Goal: Task Accomplishment & Management: Complete application form

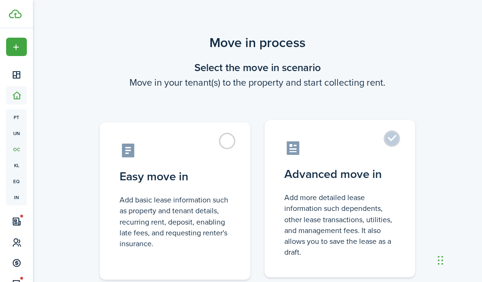
click at [335, 173] on control-radio-card-title "Advanced move in" at bounding box center [339, 174] width 111 height 17
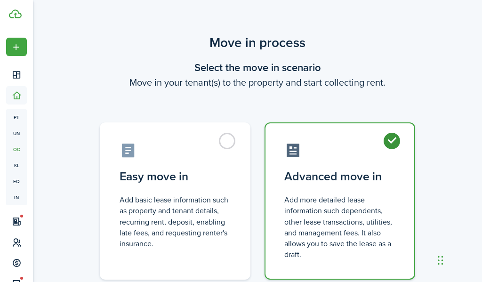
radio input "true"
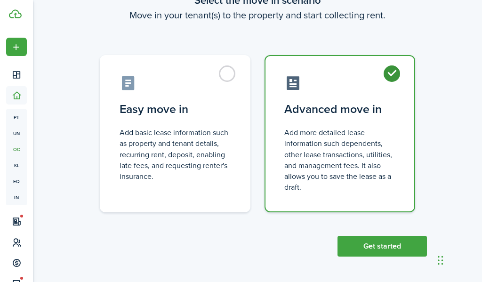
scroll to position [68, 0]
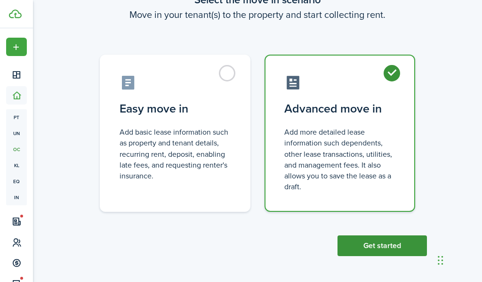
click at [364, 245] on button "Get started" at bounding box center [382, 245] width 89 height 21
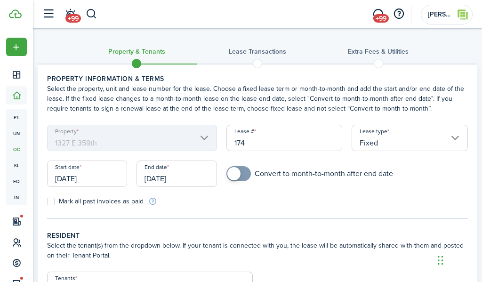
click at [81, 180] on input "[DATE]" at bounding box center [87, 174] width 80 height 26
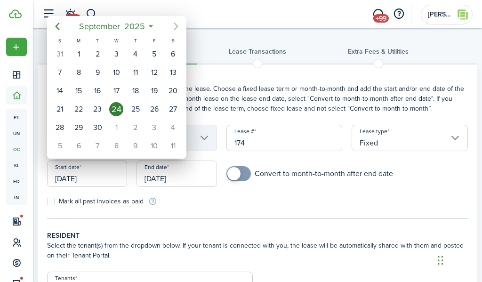
click at [177, 28] on icon "Next page" at bounding box center [175, 26] width 11 height 11
click at [113, 90] on div "15" at bounding box center [116, 91] width 14 height 14
type input "[DATE]"
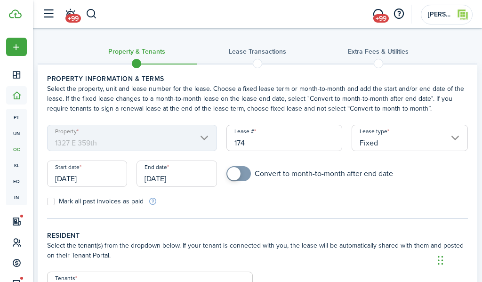
click at [166, 175] on input "[DATE]" at bounding box center [177, 174] width 80 height 26
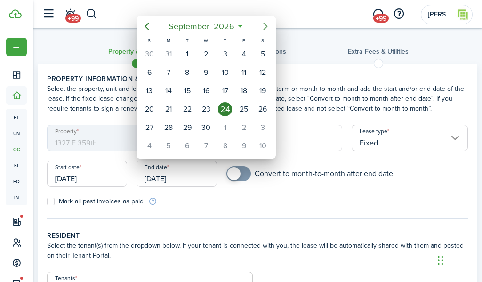
click at [265, 27] on icon "Next page" at bounding box center [265, 26] width 11 height 11
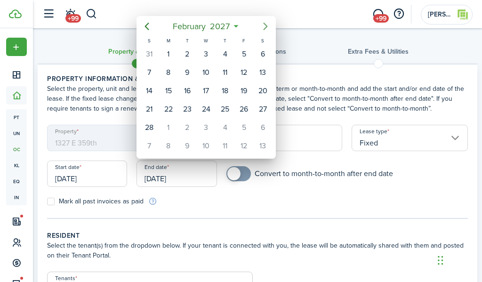
click at [265, 27] on icon "Next page" at bounding box center [265, 26] width 11 height 11
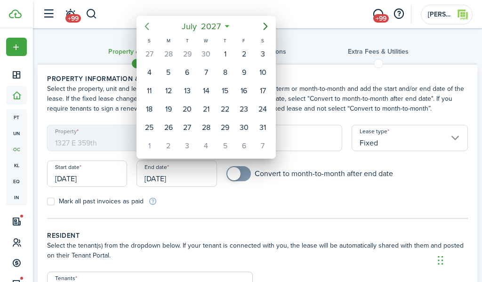
click at [146, 28] on icon "Previous page" at bounding box center [146, 26] width 11 height 11
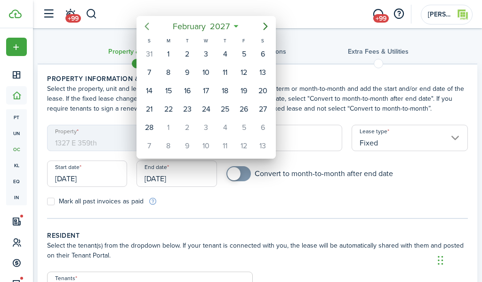
click at [146, 28] on icon "Previous page" at bounding box center [146, 26] width 11 height 11
click at [209, 93] on div "14" at bounding box center [206, 91] width 14 height 14
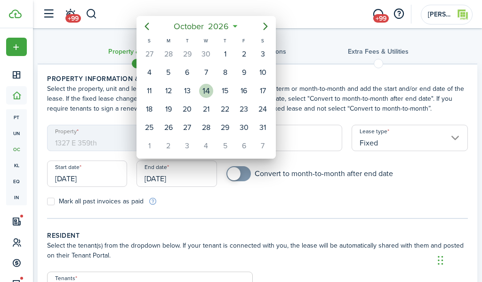
type input "[DATE]"
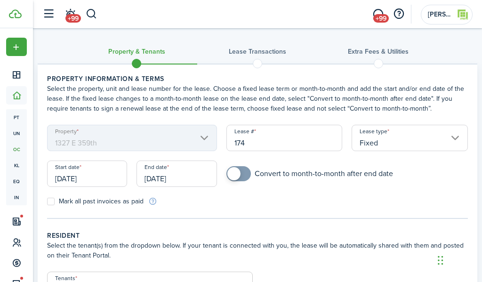
click at [272, 204] on form "Property 1327 E 359th Lease # 174 Lease type Fixed Start date [DATE] End date […" at bounding box center [257, 165] width 430 height 81
checkbox input "true"
click at [237, 176] on span at bounding box center [233, 173] width 13 height 13
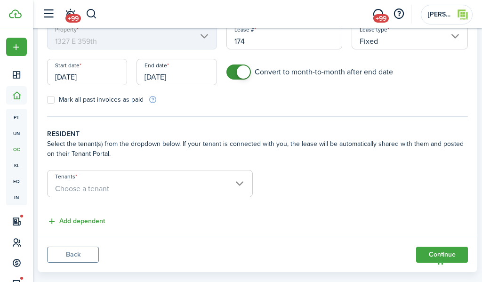
scroll to position [104, 0]
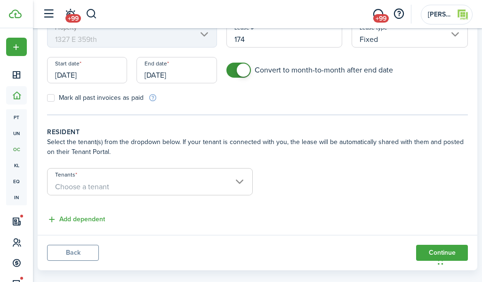
click at [89, 189] on span "Choose a tenant" at bounding box center [82, 186] width 54 height 11
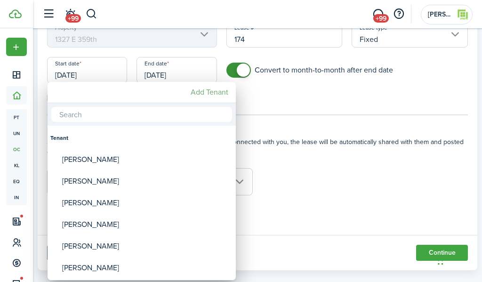
click at [212, 93] on mbsc-button "Add Tenant" at bounding box center [209, 92] width 45 height 17
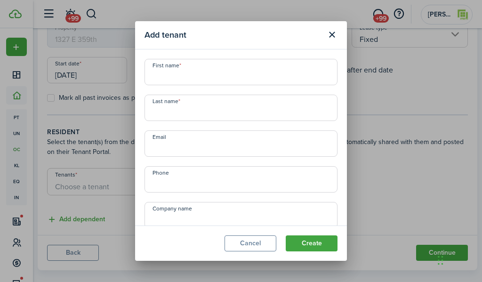
click at [170, 73] on input "First name" at bounding box center [241, 72] width 193 height 26
click at [195, 79] on input "First name" at bounding box center [241, 72] width 193 height 26
type input "[PERSON_NAME]"
click at [195, 109] on input "Last name" at bounding box center [241, 108] width 193 height 26
type input "[PERSON_NAME]"
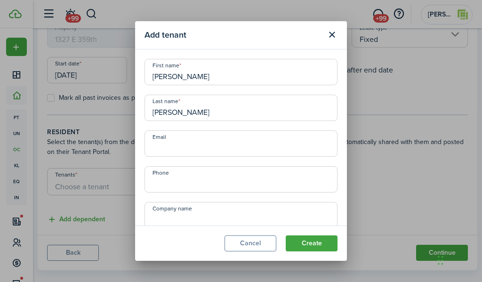
click at [169, 146] on input "Email" at bounding box center [241, 143] width 193 height 26
click at [166, 186] on input "Phone" at bounding box center [241, 179] width 193 height 26
type input "+1"
click at [192, 147] on input "Email" at bounding box center [241, 143] width 193 height 26
paste input "[EMAIL_ADDRESS][DOMAIN_NAME]"
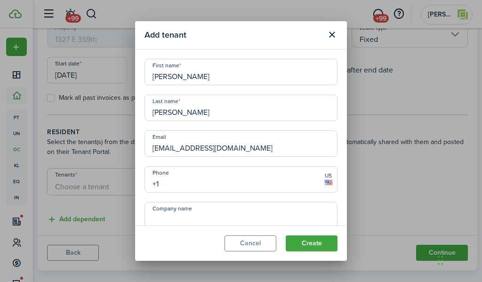
type input "[EMAIL_ADDRESS][DOMAIN_NAME]"
click at [188, 182] on input "+1" at bounding box center [241, 179] width 193 height 26
type input "[PHONE_NUMBER]"
click at [140, 208] on div "Company name" at bounding box center [241, 215] width 202 height 26
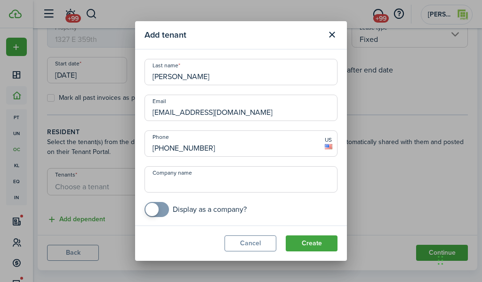
scroll to position [37, 0]
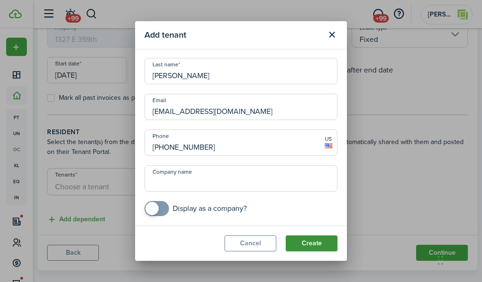
click at [314, 247] on button "Create" at bounding box center [312, 243] width 52 height 16
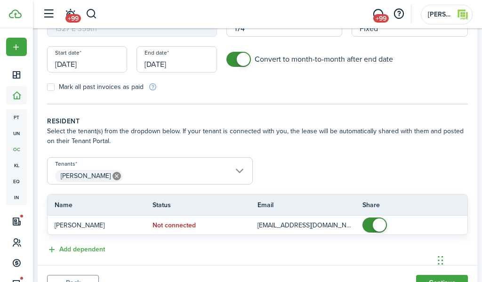
scroll to position [108, 0]
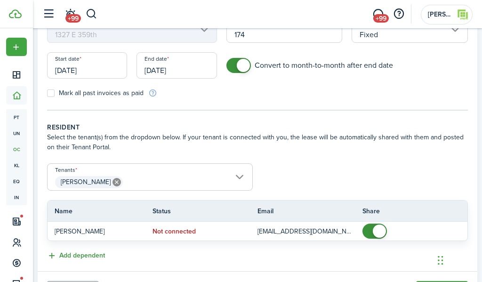
click at [64, 255] on button "Add dependent" at bounding box center [76, 255] width 58 height 11
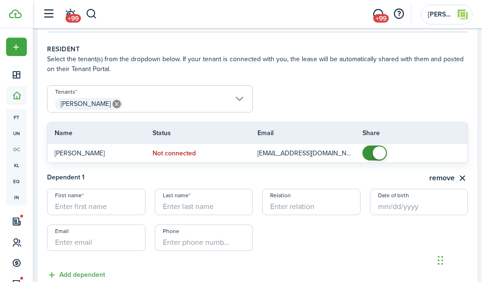
scroll to position [218, 0]
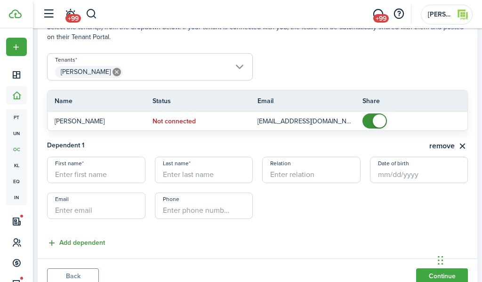
click at [62, 244] on button "Add dependent" at bounding box center [76, 243] width 58 height 11
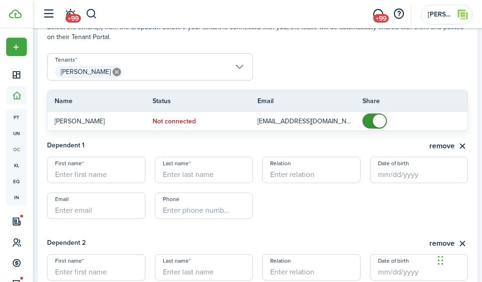
click at [96, 176] on input "First name" at bounding box center [96, 170] width 98 height 26
click at [356, 219] on lease-dependent-form "First name Last name Relation Date of birth Email Phone" at bounding box center [257, 193] width 421 height 72
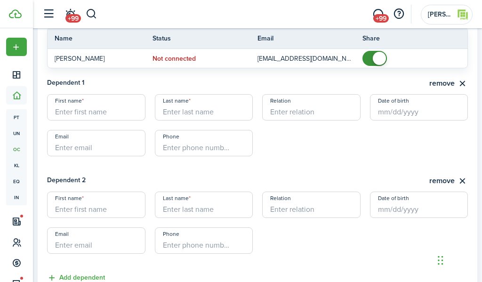
scroll to position [353, 0]
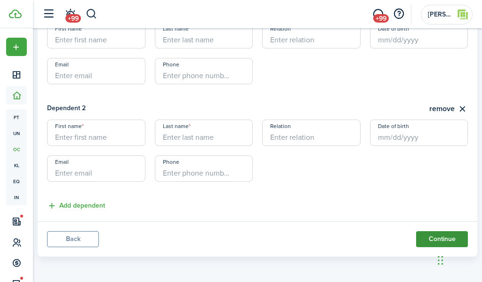
click at [431, 236] on button "Continue" at bounding box center [442, 239] width 52 height 16
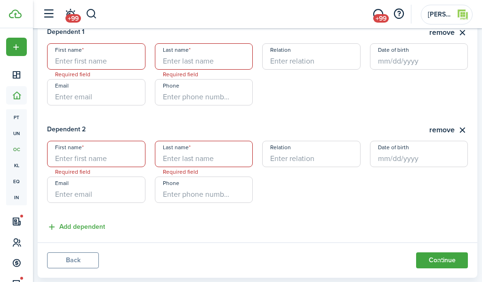
scroll to position [330, 0]
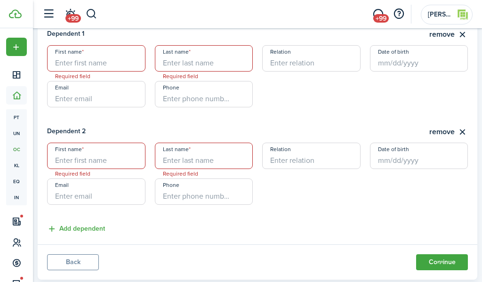
click at [70, 61] on input "First name" at bounding box center [96, 58] width 98 height 26
type input "[PERSON_NAME]"
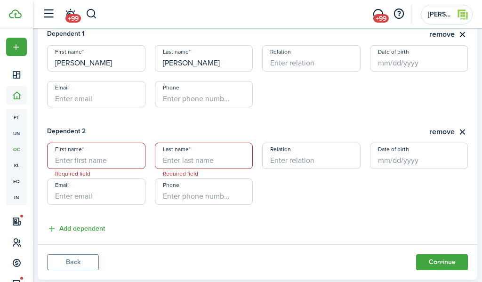
type input "[PERSON_NAME]"
click at [300, 63] on input "Relation" at bounding box center [311, 58] width 98 height 26
type input "Child"
click at [87, 153] on input "First name" at bounding box center [96, 156] width 98 height 26
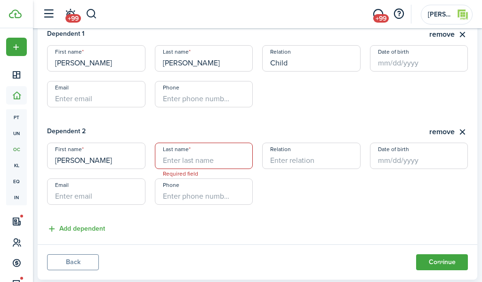
type input "[PERSON_NAME]"
click at [281, 159] on input "Relation" at bounding box center [311, 156] width 98 height 26
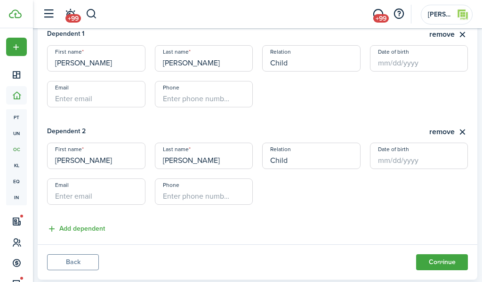
type input "Child"
click at [287, 194] on lease-dependent-form "First name [PERSON_NAME] Last name [PERSON_NAME] Relation Child Date of birth E…" at bounding box center [257, 179] width 421 height 72
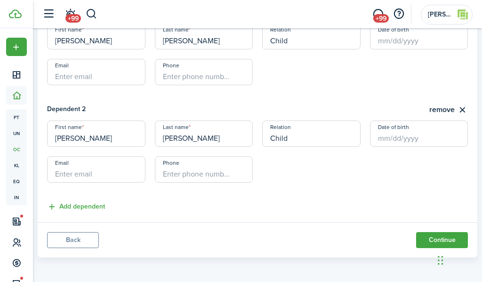
scroll to position [353, 0]
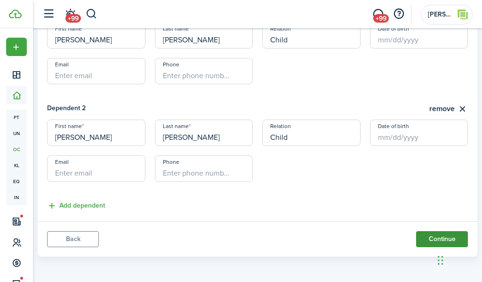
click at [425, 237] on button "Continue" at bounding box center [442, 239] width 52 height 16
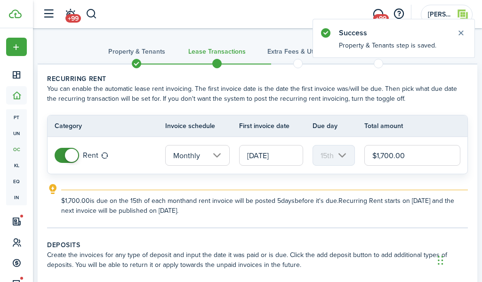
click at [382, 155] on input "$1,700.00" at bounding box center [412, 155] width 96 height 21
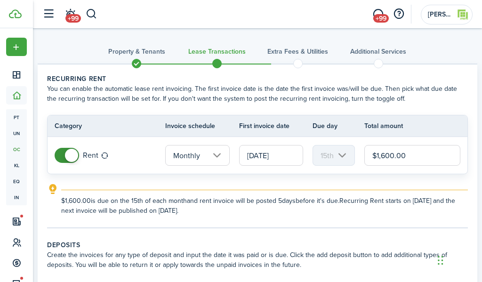
type input "$1,600.00"
click at [348, 185] on explanation "$1,600.00 is due on the 15th of each month and rent invoice will be posted 5 da…" at bounding box center [257, 200] width 421 height 32
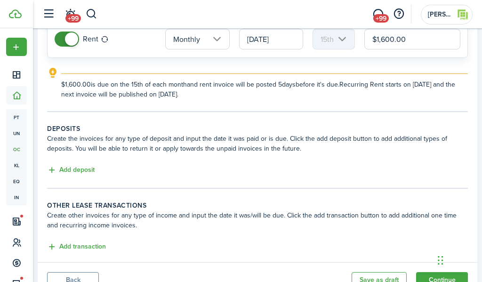
scroll to position [124, 0]
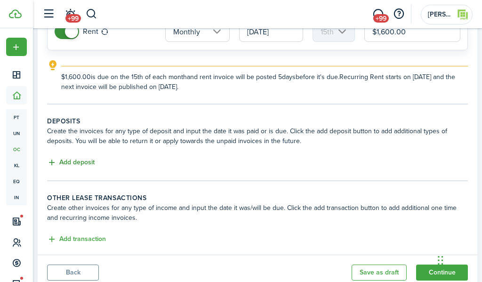
click at [74, 166] on button "Add deposit" at bounding box center [71, 162] width 48 height 11
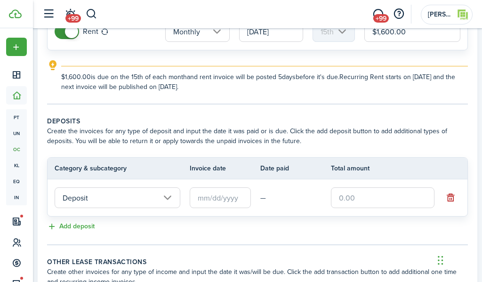
click at [122, 196] on input "Deposit" at bounding box center [118, 197] width 126 height 21
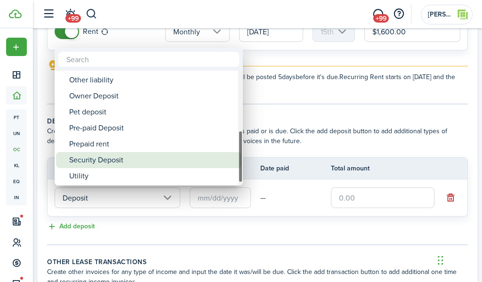
click at [113, 161] on div "Security Deposit" at bounding box center [152, 160] width 167 height 16
type input "Deposit / Security Deposit"
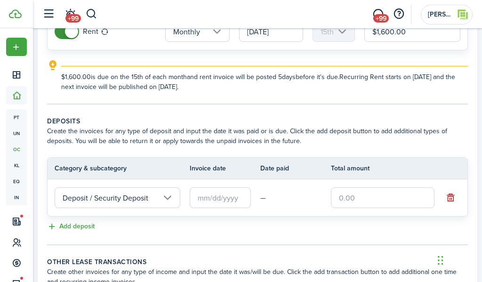
click at [355, 198] on input "text" at bounding box center [383, 197] width 104 height 21
type input "$1,600.00"
click at [329, 231] on div "Add deposit" at bounding box center [257, 226] width 421 height 11
click at [204, 193] on input "text" at bounding box center [220, 197] width 61 height 21
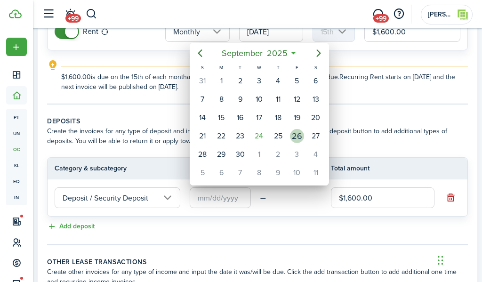
click at [295, 135] on div "26" at bounding box center [297, 136] width 14 height 14
type input "[DATE]"
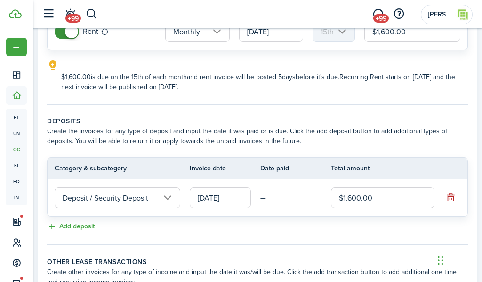
click at [259, 237] on tc-wizard-step "Deposits Create the invoices for any type of deposit and input the date it was …" at bounding box center [257, 180] width 421 height 129
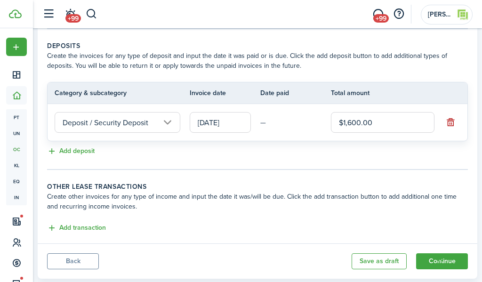
scroll to position [221, 0]
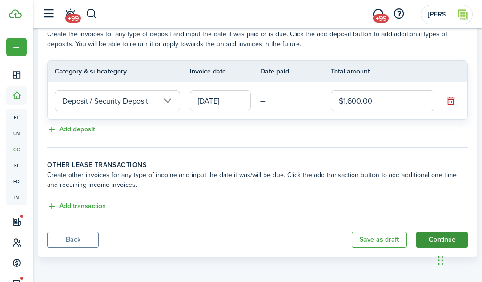
click at [428, 238] on button "Continue" at bounding box center [442, 240] width 52 height 16
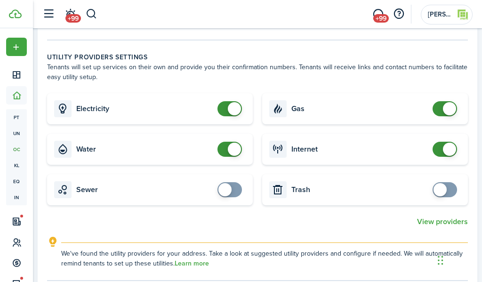
scroll to position [441, 0]
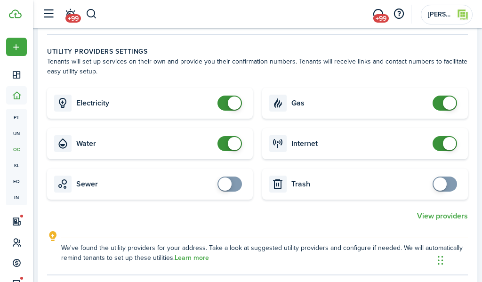
checkbox input "true"
click at [439, 186] on span at bounding box center [440, 183] width 13 height 13
checkbox input "true"
click at [227, 185] on span at bounding box center [224, 183] width 13 height 13
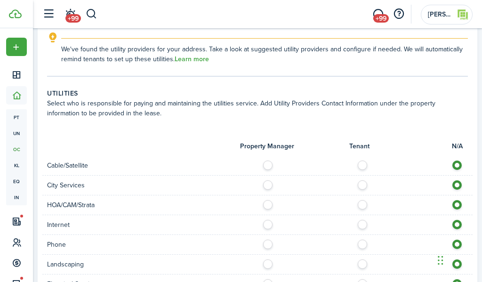
scroll to position [649, 0]
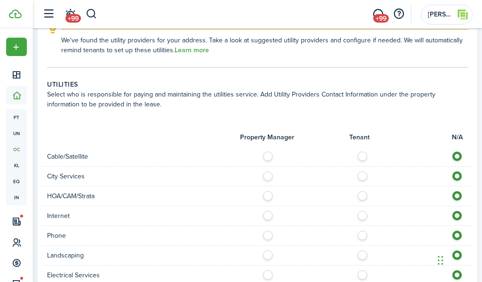
click at [362, 156] on label at bounding box center [365, 154] width 16 height 5
radio input "true"
click at [363, 176] on label at bounding box center [365, 173] width 16 height 5
radio input "true"
click at [361, 215] on label at bounding box center [365, 213] width 16 height 5
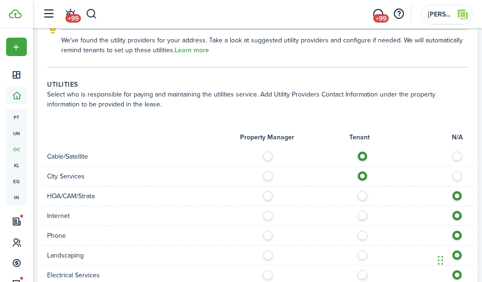
radio input "true"
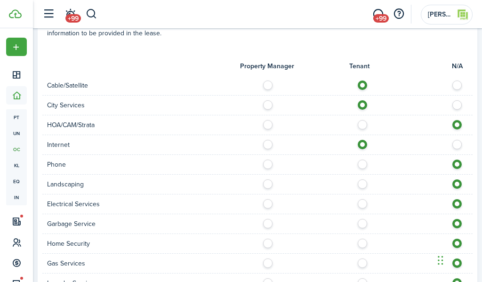
scroll to position [736, 0]
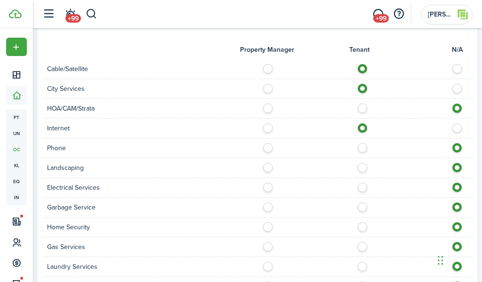
click at [364, 168] on label at bounding box center [365, 165] width 16 height 5
radio input "true"
click at [361, 187] on label at bounding box center [365, 185] width 16 height 5
radio input "true"
click at [361, 207] on label at bounding box center [365, 204] width 16 height 5
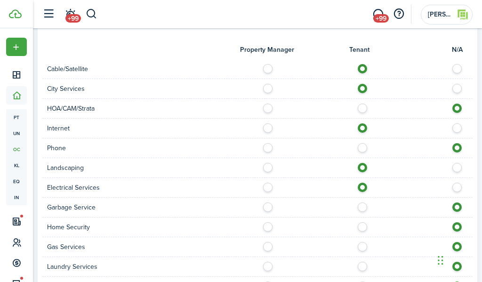
radio input "true"
click at [361, 247] on label at bounding box center [365, 244] width 16 height 5
radio input "true"
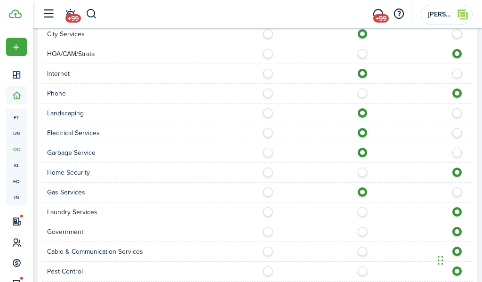
scroll to position [805, 0]
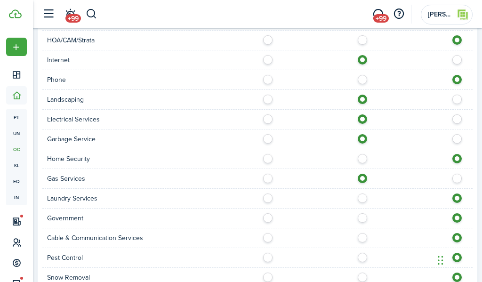
click at [363, 198] on label at bounding box center [365, 195] width 16 height 5
radio input "true"
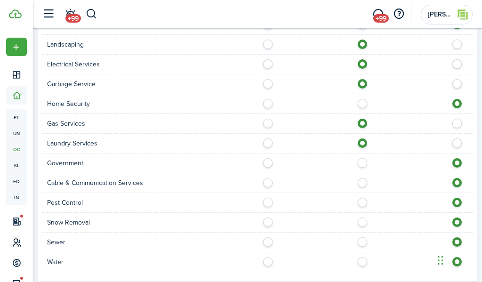
scroll to position [862, 0]
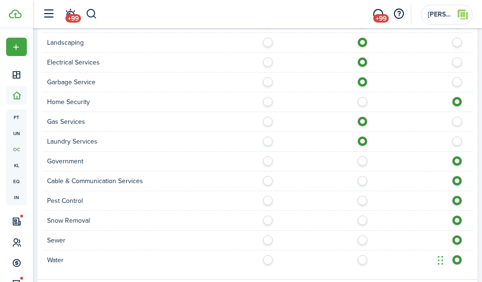
click at [363, 200] on label at bounding box center [365, 198] width 16 height 5
radio input "true"
click at [362, 220] on label at bounding box center [365, 218] width 16 height 5
radio input "true"
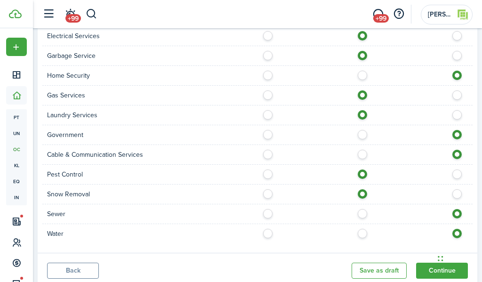
scroll to position [895, 0]
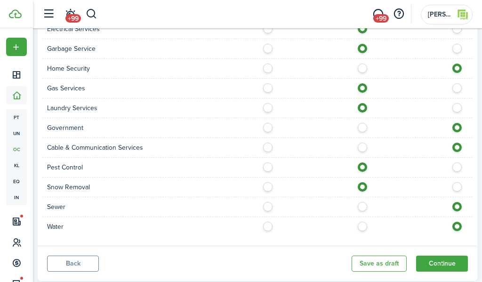
click at [361, 202] on label at bounding box center [365, 204] width 16 height 5
radio input "true"
click at [360, 223] on label at bounding box center [365, 224] width 16 height 5
radio input "true"
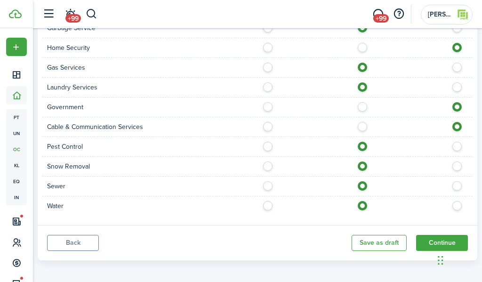
scroll to position [920, 0]
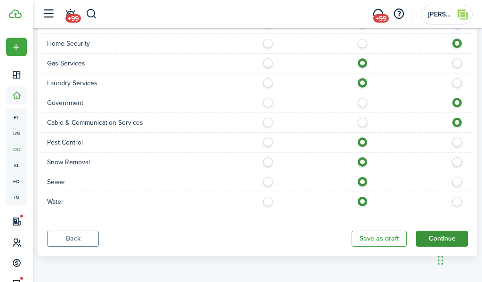
click at [432, 242] on button "Continue" at bounding box center [442, 239] width 52 height 16
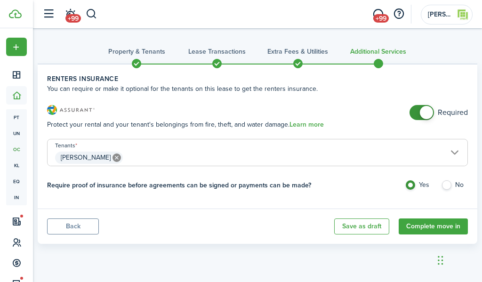
click at [445, 186] on label "No" at bounding box center [454, 187] width 27 height 14
radio input "false"
radio input "true"
click at [436, 225] on button "Complete move in" at bounding box center [433, 226] width 69 height 16
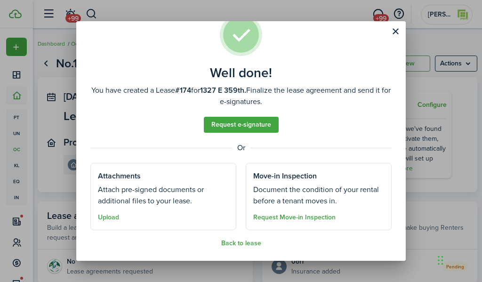
scroll to position [27, 0]
click at [239, 243] on button "Back to lease" at bounding box center [241, 243] width 40 height 8
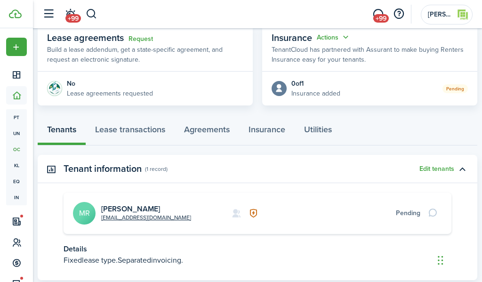
scroll to position [156, 0]
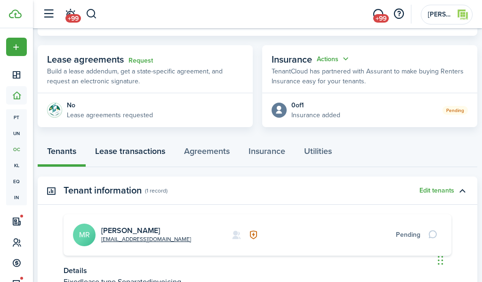
click at [140, 153] on link "Lease transactions" at bounding box center [130, 153] width 89 height 28
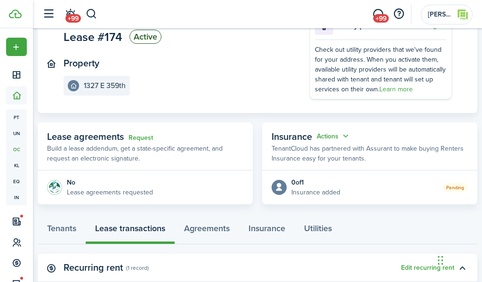
scroll to position [84, 0]
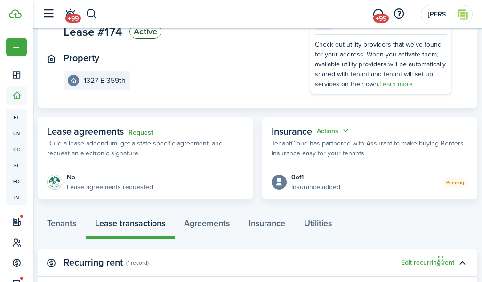
click at [141, 134] on link "Request" at bounding box center [141, 133] width 24 height 8
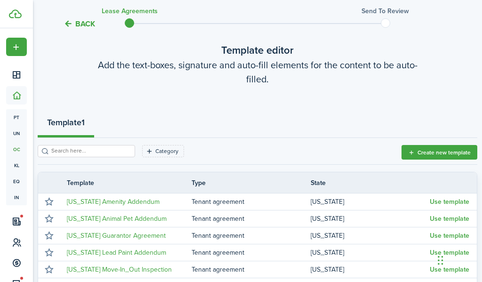
scroll to position [177, 0]
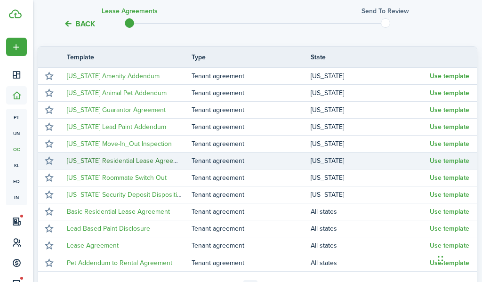
click at [92, 161] on link "[US_STATE] Residential Lease Agreement" at bounding box center [127, 161] width 121 height 10
